Goal: Navigation & Orientation: Find specific page/section

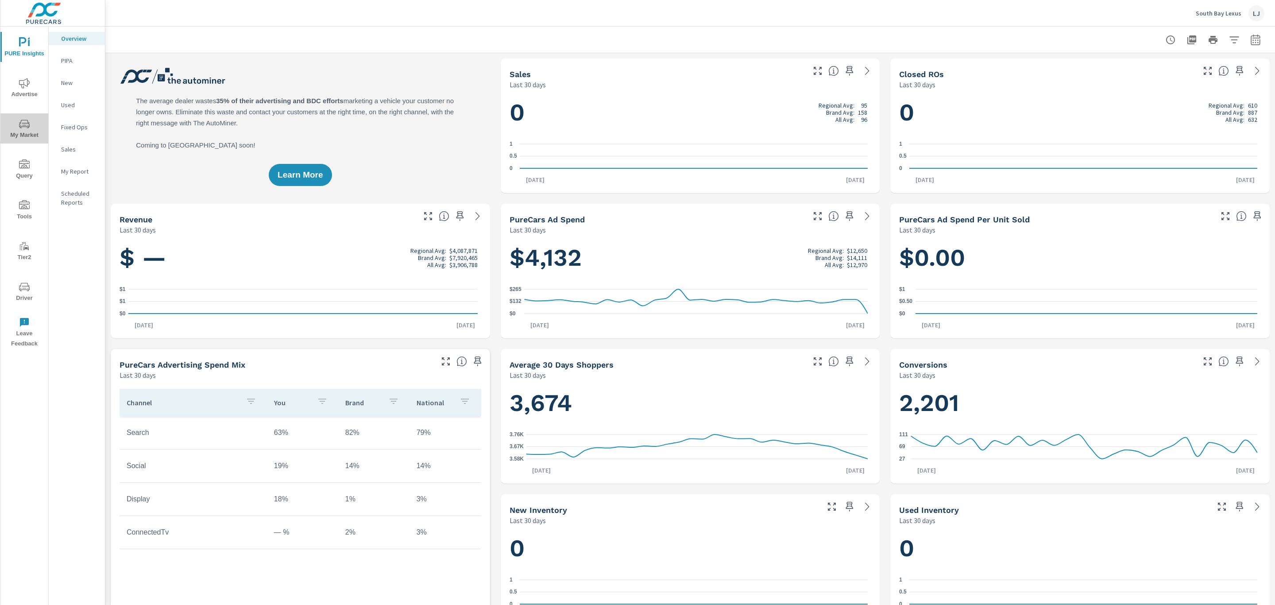
click at [24, 121] on icon "nav menu" at bounding box center [24, 124] width 11 height 11
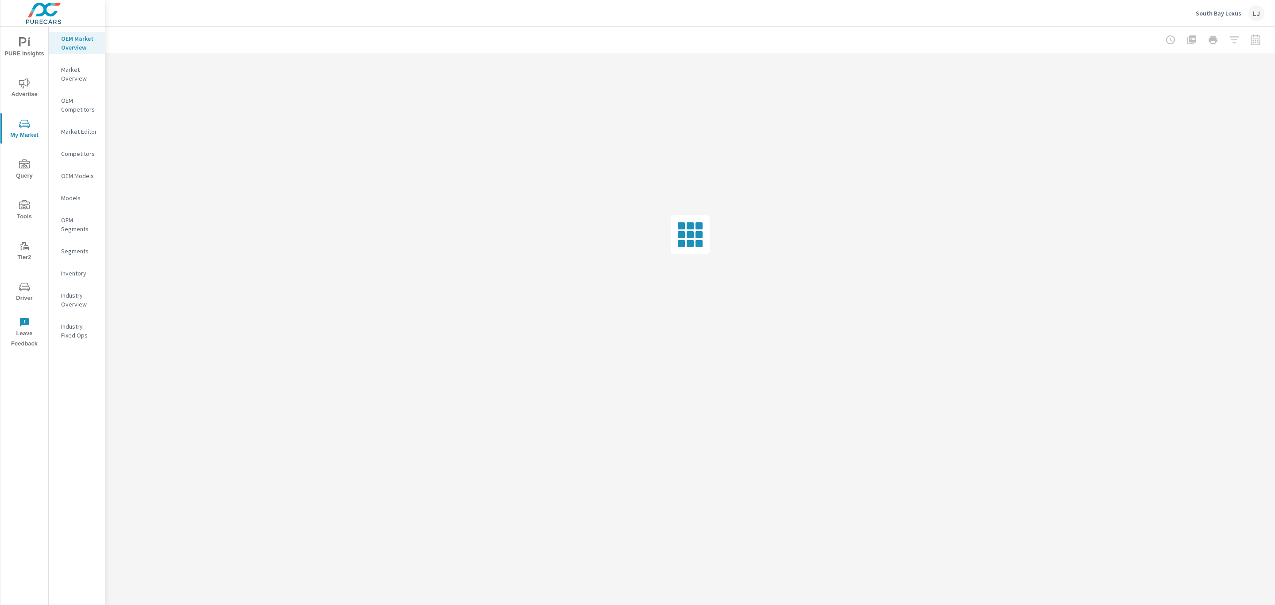
click at [77, 275] on p "Inventory" at bounding box center [79, 273] width 37 height 9
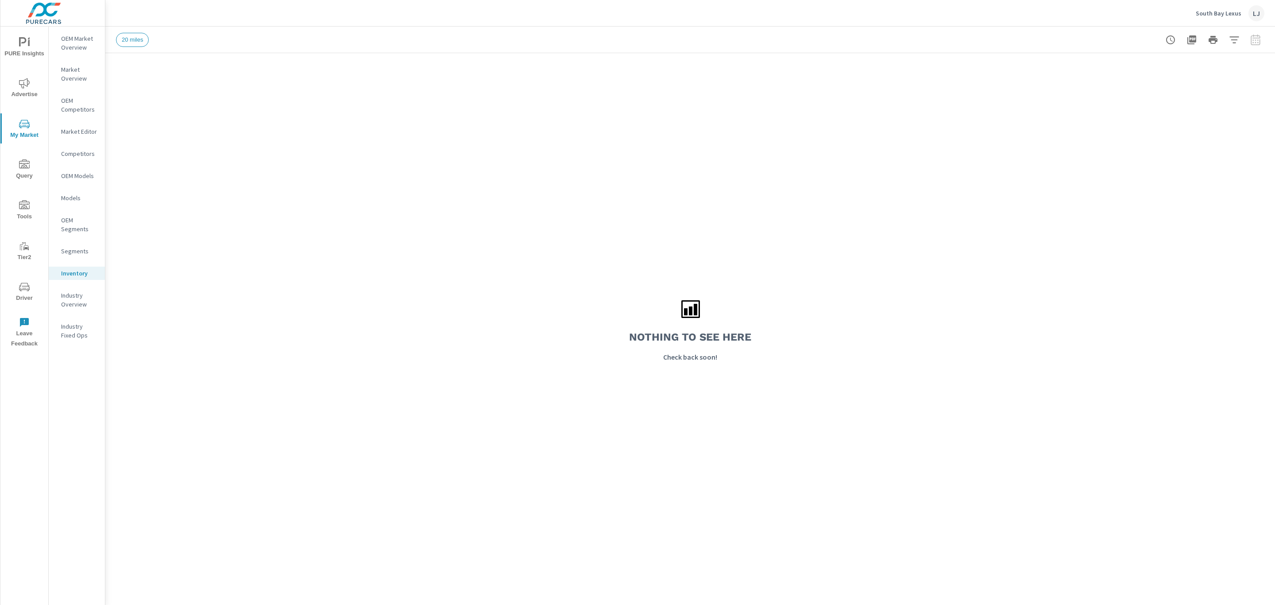
click at [88, 135] on p "Market Editor" at bounding box center [79, 131] width 37 height 9
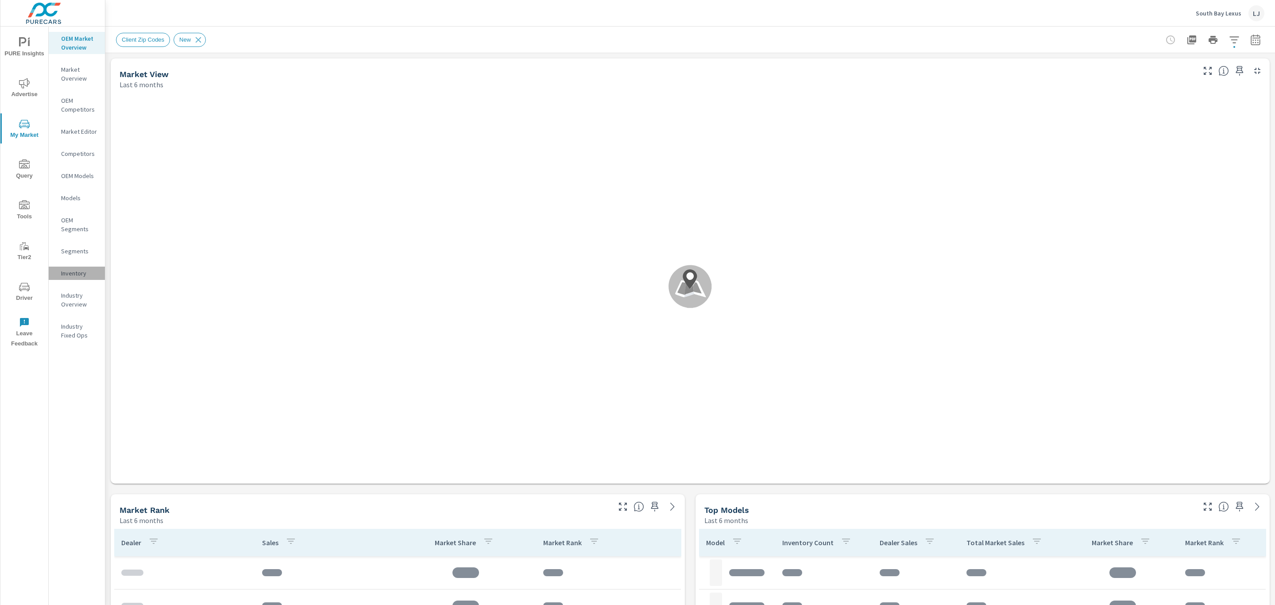
click at [77, 269] on p "Inventory" at bounding box center [79, 273] width 37 height 9
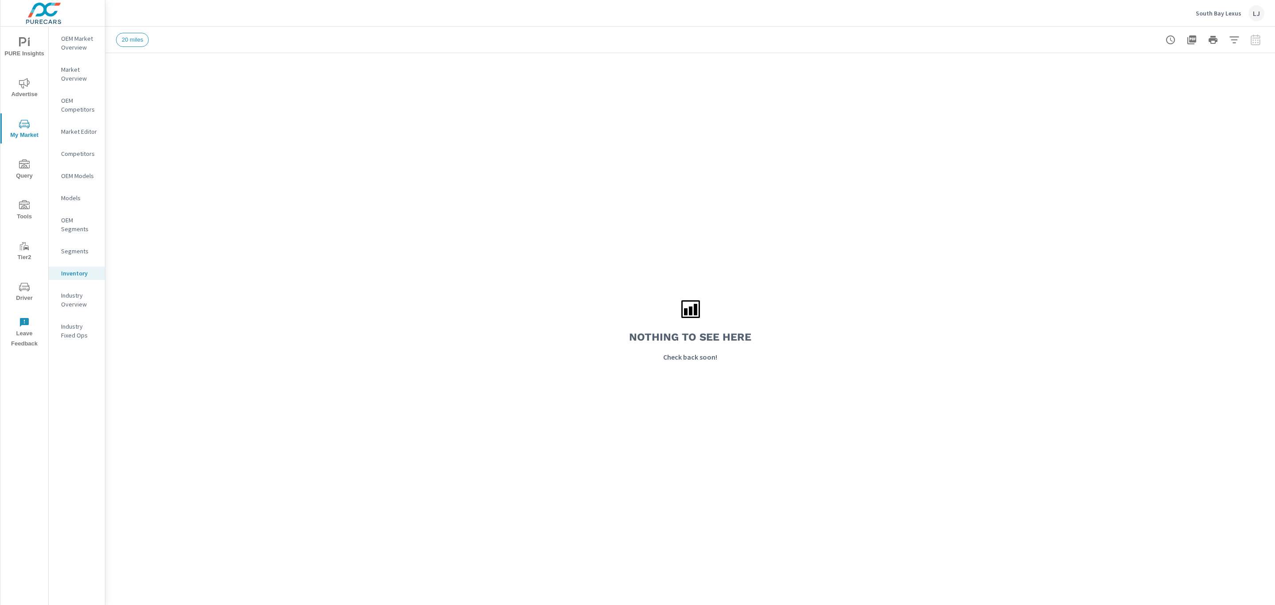
click at [29, 50] on span "PURE Insights" at bounding box center [24, 48] width 42 height 22
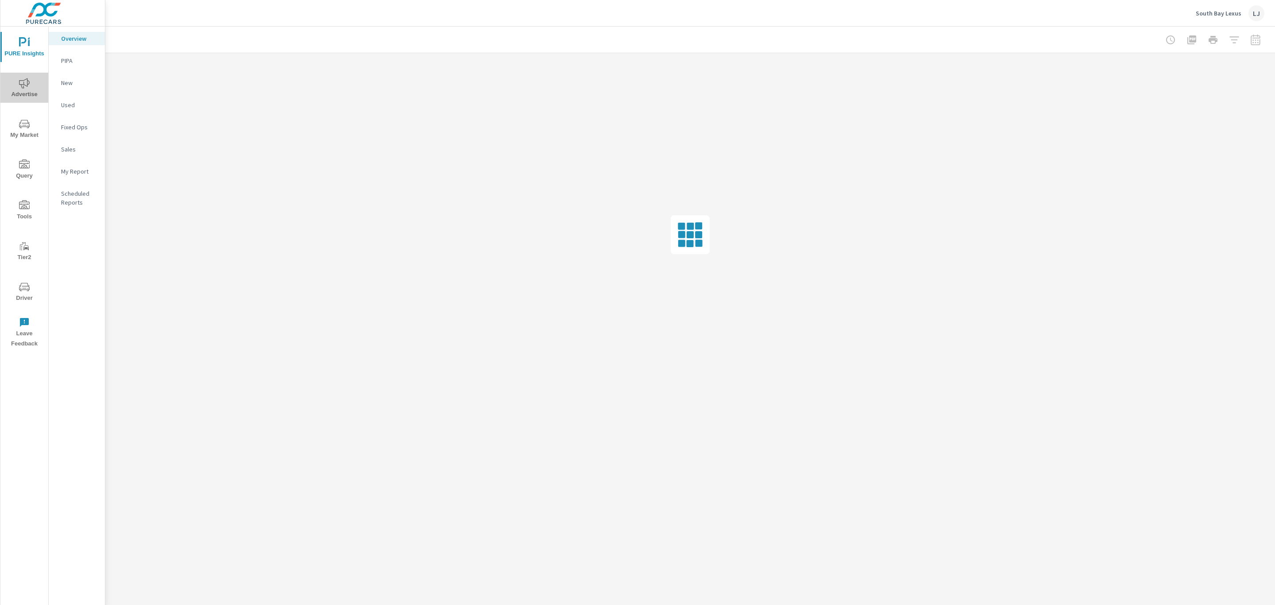
click at [25, 85] on icon "nav menu" at bounding box center [24, 83] width 11 height 10
click at [14, 299] on span "Driver" at bounding box center [24, 292] width 42 height 22
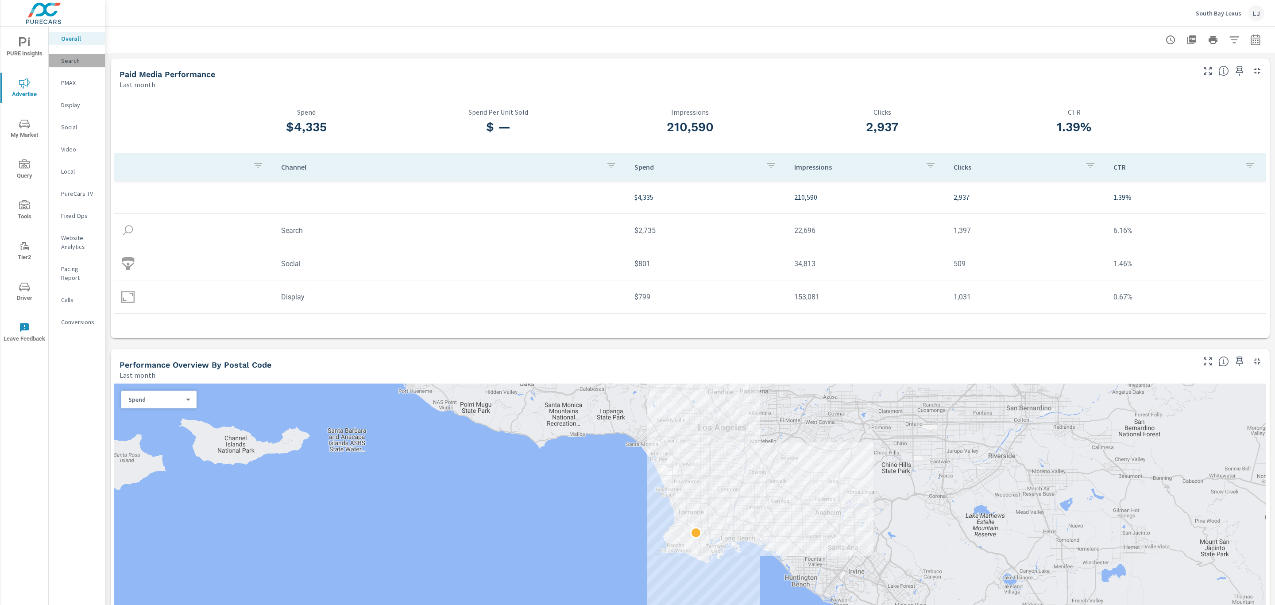
click at [72, 63] on p "Search" at bounding box center [79, 60] width 37 height 9
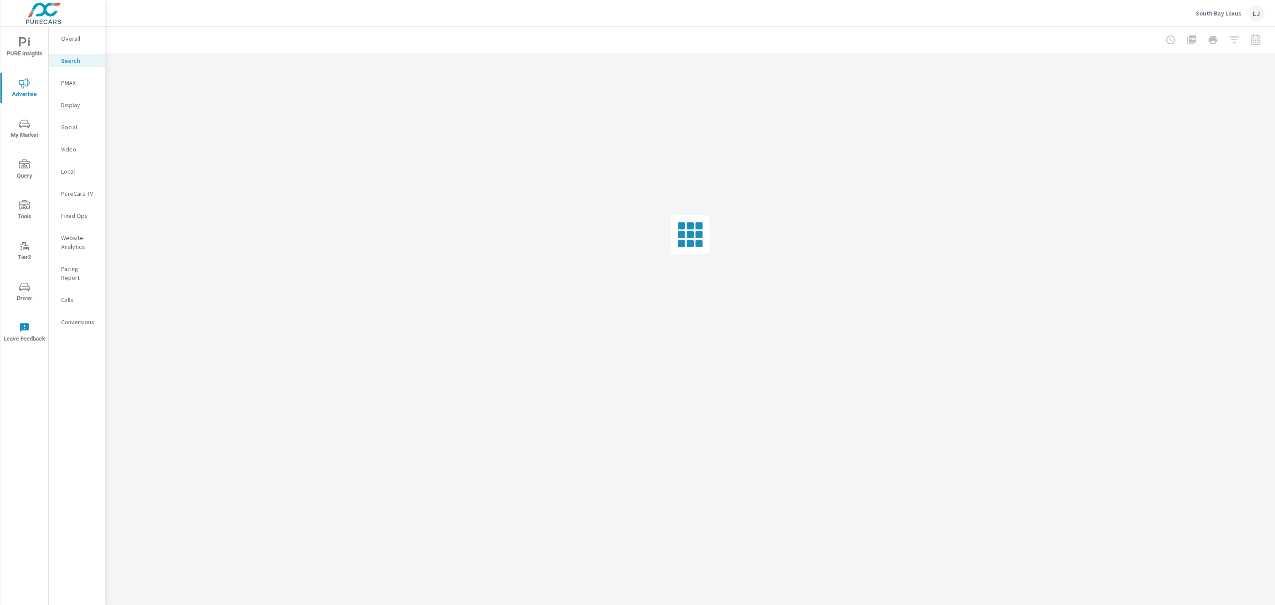
click at [20, 55] on span "PURE Insights" at bounding box center [24, 48] width 42 height 22
click at [78, 162] on nav "Overview PIPA New Used Fixed Ops Sales My Report Scheduled Reports" at bounding box center [77, 124] width 56 height 195
click at [78, 167] on p "My Report" at bounding box center [79, 171] width 37 height 9
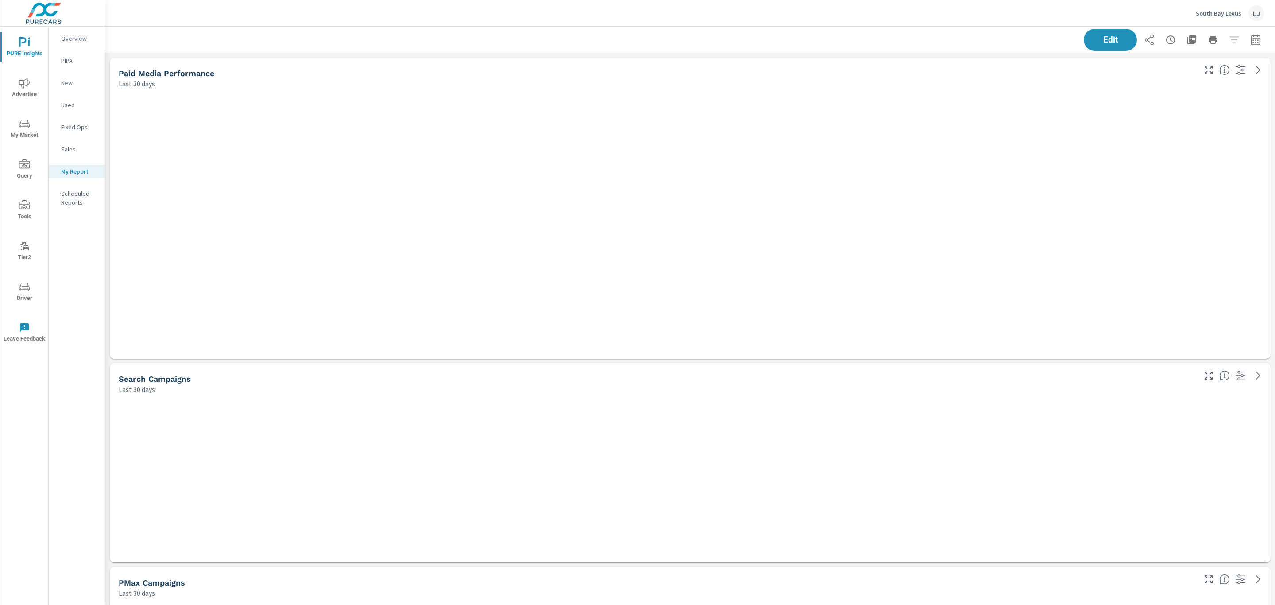
scroll to position [1450, 1180]
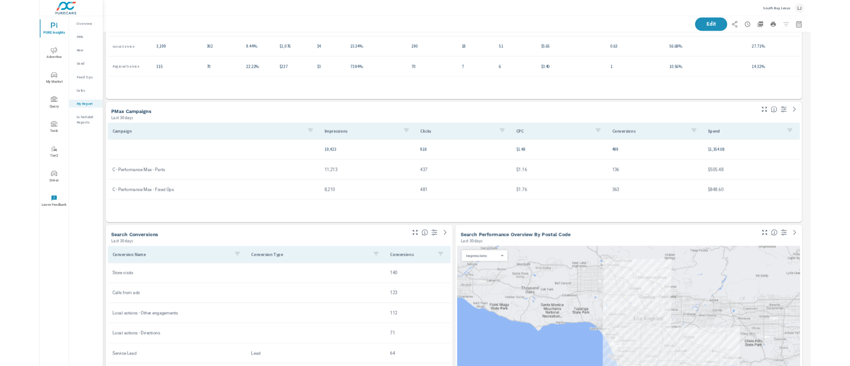
scroll to position [1450, 676]
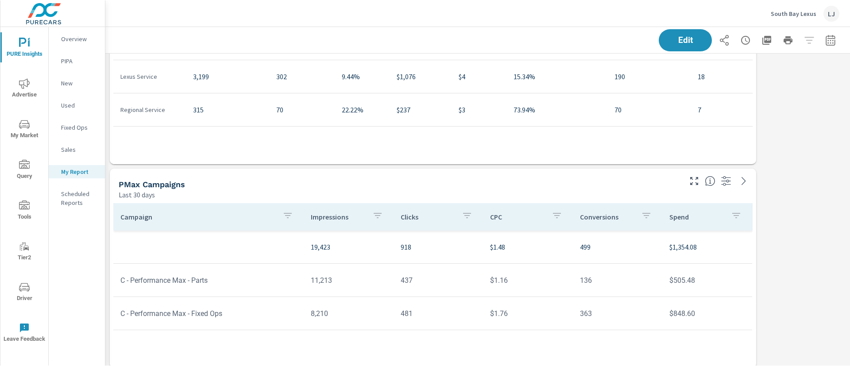
scroll to position [1450, 755]
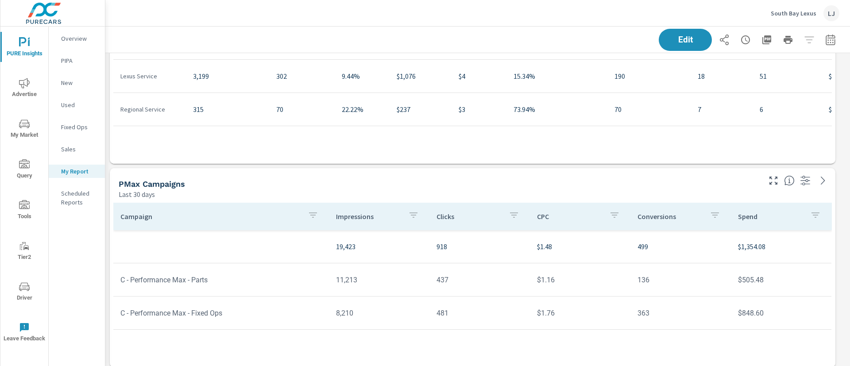
click at [35, 89] on span "Advertise" at bounding box center [24, 89] width 42 height 22
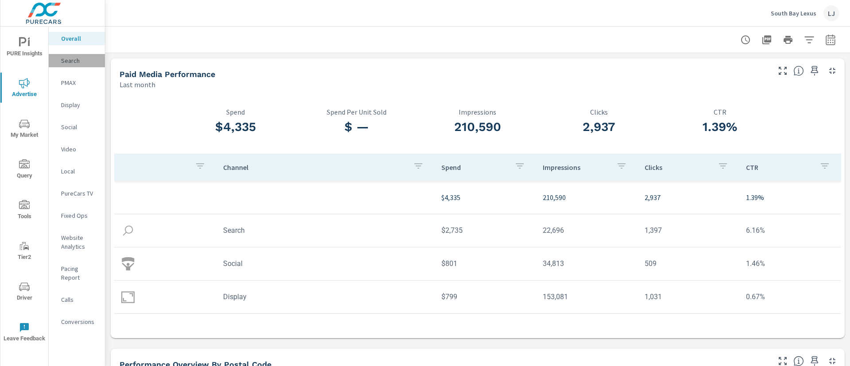
click at [74, 64] on p "Search" at bounding box center [79, 60] width 37 height 9
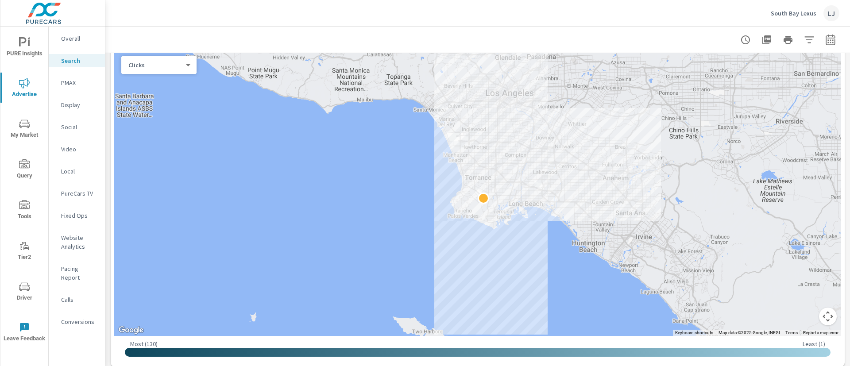
scroll to position [123, 0]
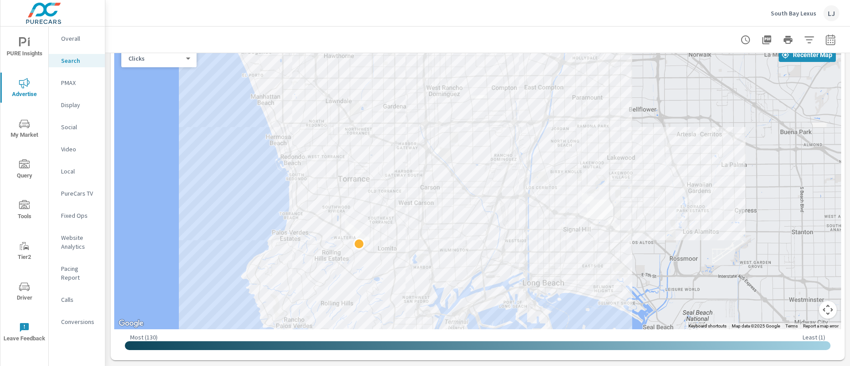
drag, startPoint x: 611, startPoint y: 109, endPoint x: 98, endPoint y: 247, distance: 531.2
click at [98, 247] on div "PURE Insights Advertise My Market Query Tools Tier2 Driver Leave Feedback Overa…" at bounding box center [425, 183] width 850 height 366
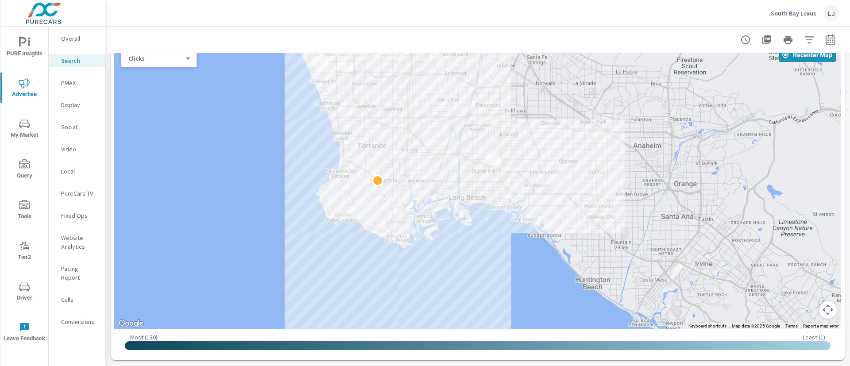
drag, startPoint x: 184, startPoint y: 162, endPoint x: 281, endPoint y: 152, distance: 97.8
click at [281, 152] on div at bounding box center [477, 185] width 727 height 287
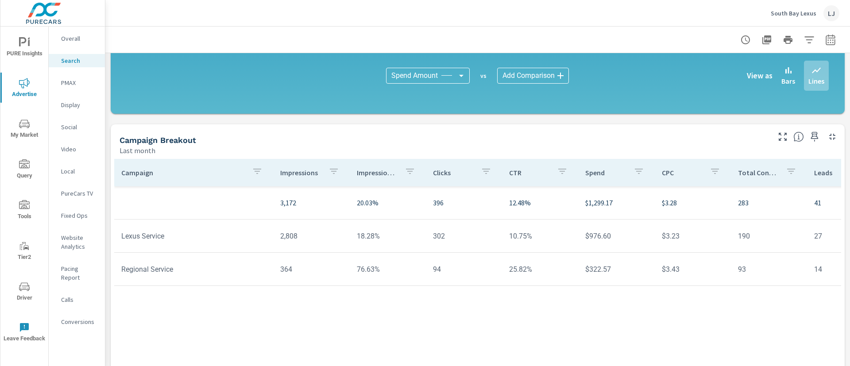
scroll to position [631, 0]
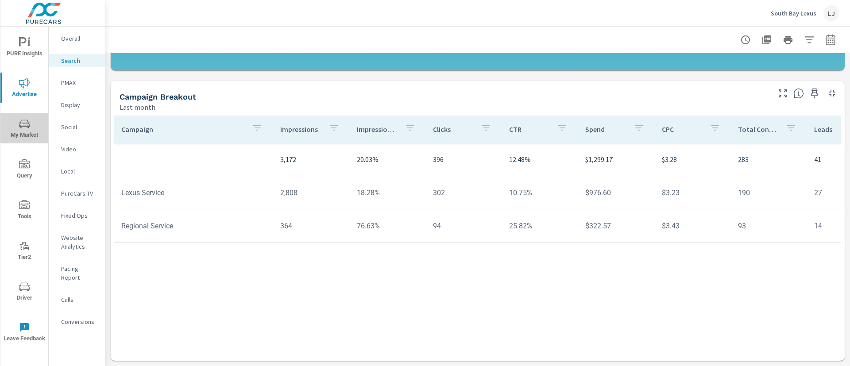
click at [23, 128] on icon "nav menu" at bounding box center [24, 124] width 11 height 11
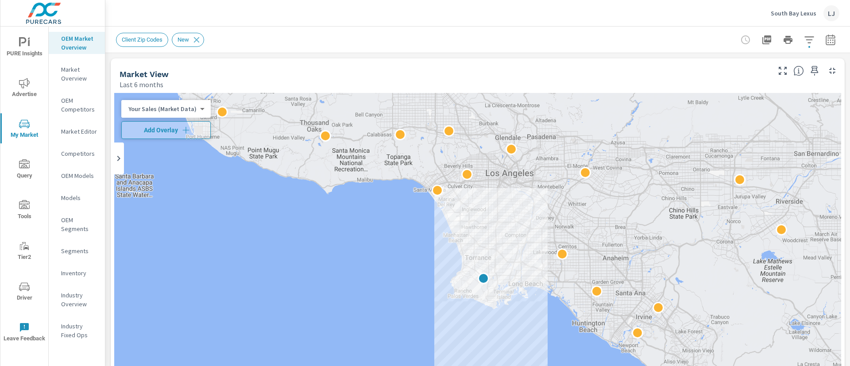
click at [74, 134] on p "Market Editor" at bounding box center [79, 131] width 37 height 9
